Goal: Find contact information: Find contact information

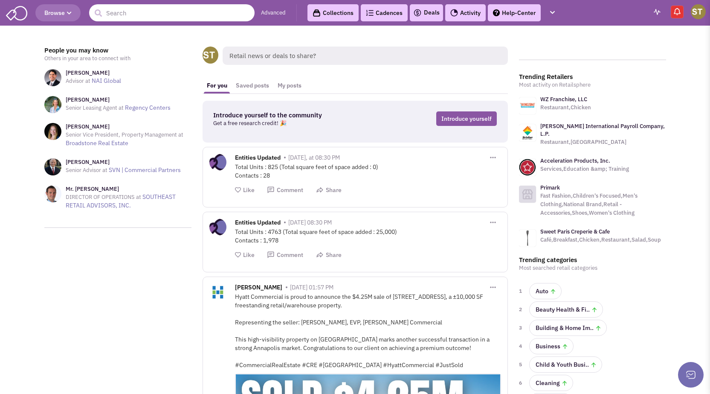
click at [130, 21] on input "text" at bounding box center [172, 12] width 166 height 17
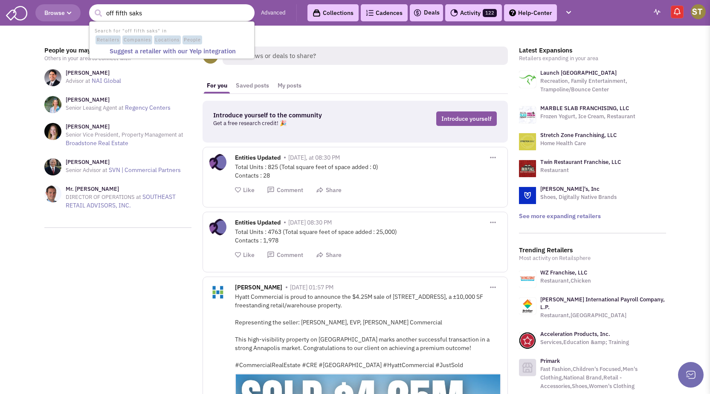
type input "off fifth saks"
click at [92, 7] on button "submit" at bounding box center [98, 13] width 13 height 13
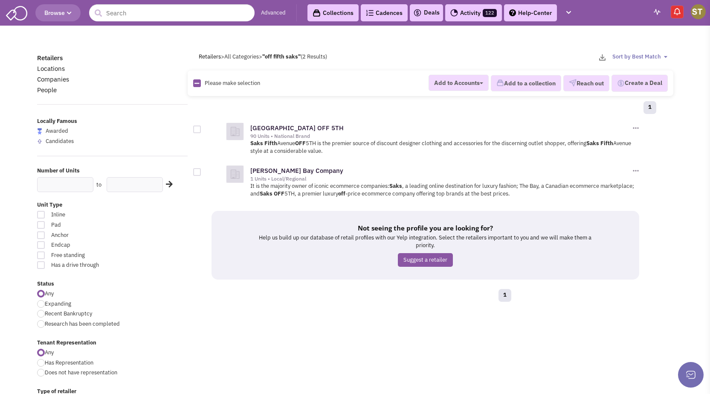
click at [266, 123] on div "[GEOGRAPHIC_DATA] OFF 5TH 90 Units • National Brand Add to Accounts Add to a Co…" at bounding box center [445, 130] width 390 height 18
click at [264, 129] on link "[GEOGRAPHIC_DATA] OFF 5TH" at bounding box center [296, 128] width 93 height 8
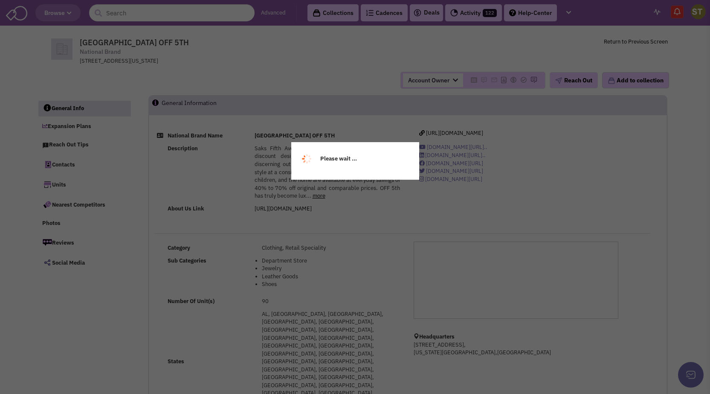
select select
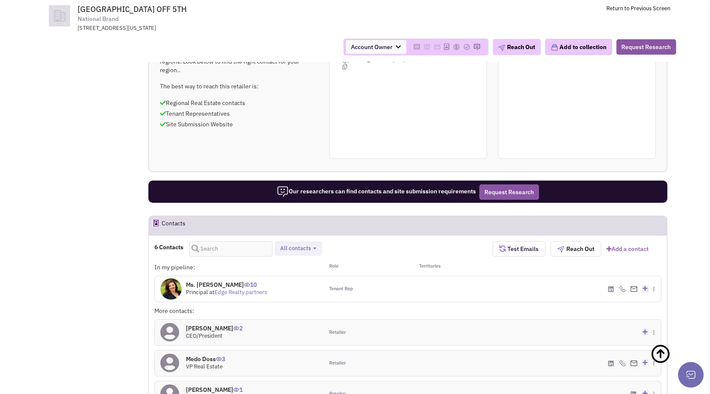
scroll to position [512, 0]
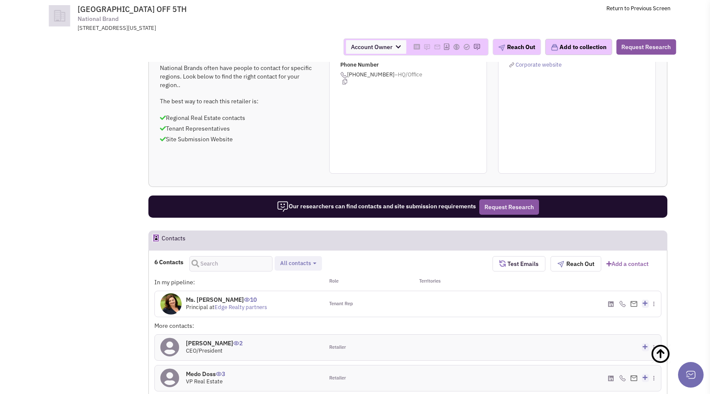
click at [317, 259] on button "All contacts" at bounding box center [298, 263] width 41 height 9
click at [306, 280] on label "Retailer contacts" at bounding box center [328, 285] width 101 height 11
click at [287, 283] on input "Retailer contacts" at bounding box center [287, 283] width 0 height 0
select select "1"
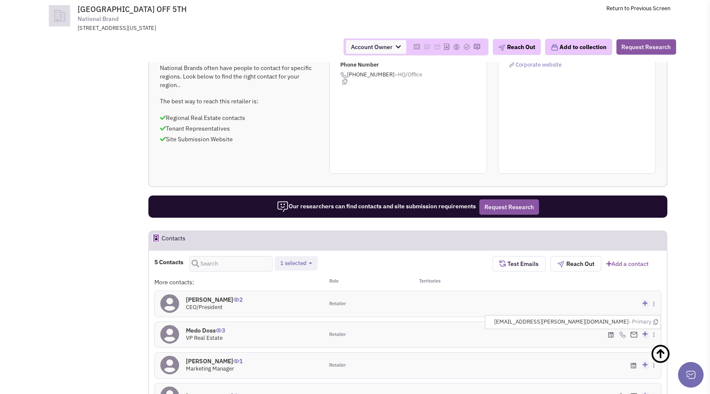
drag, startPoint x: 634, startPoint y: 206, endPoint x: 568, endPoint y: 206, distance: 65.7
click at [568, 315] on ul "medo.doss@hbc.com - Primary" at bounding box center [573, 322] width 176 height 14
copy span "medo.doss@hbc.com - P"
